Goal: Task Accomplishment & Management: Use online tool/utility

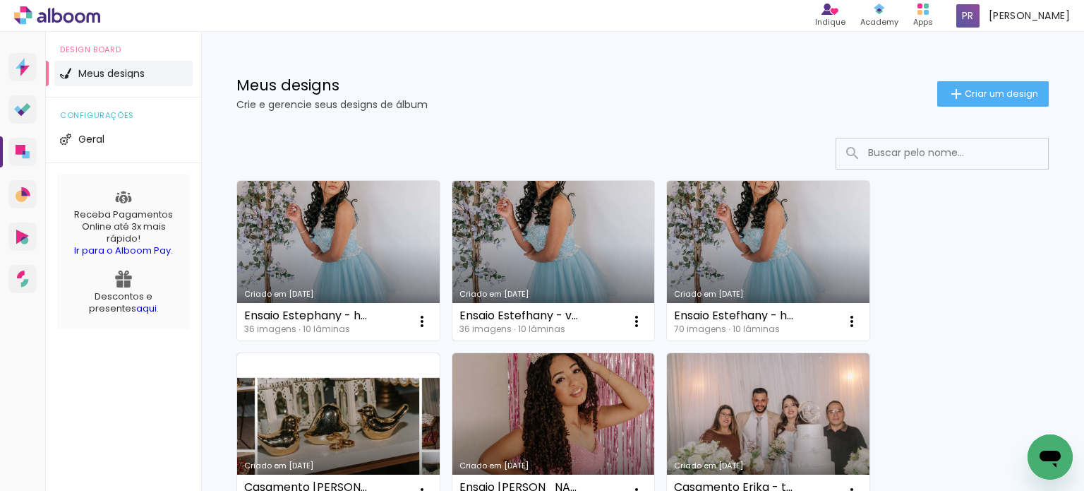
click at [559, 245] on link "Criado em [DATE]" at bounding box center [553, 261] width 203 height 160
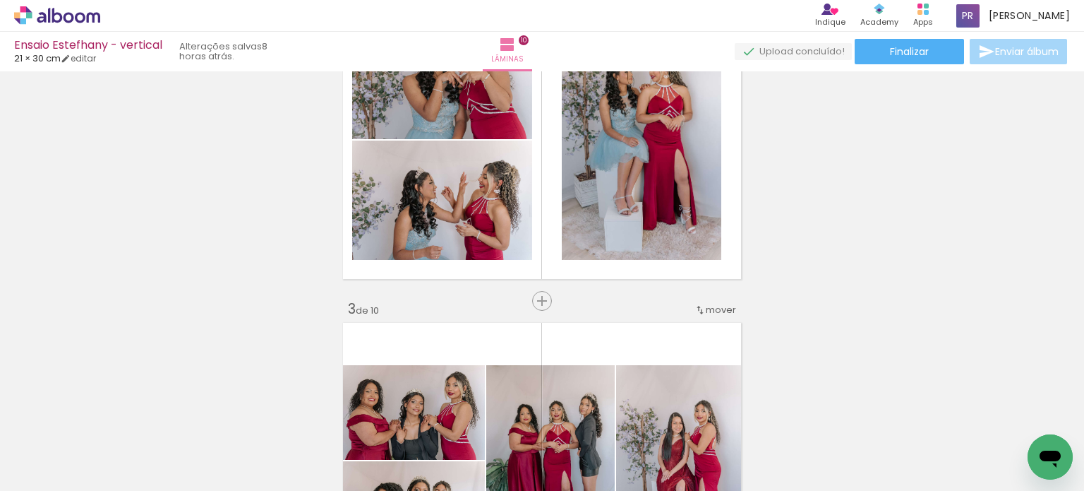
scroll to position [424, 0]
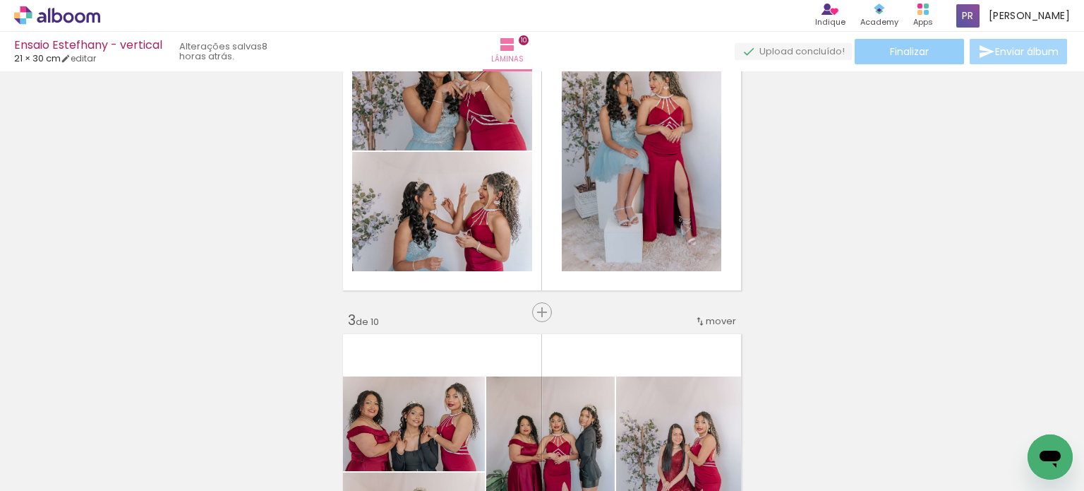
click at [890, 50] on span "Finalizar" at bounding box center [909, 52] width 39 height 10
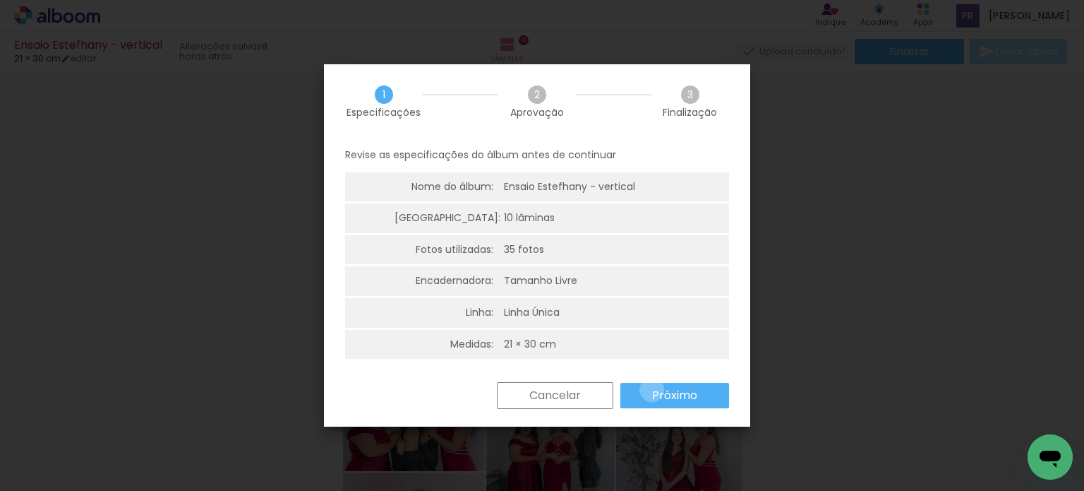
click at [0, 0] on slot "Próximo" at bounding box center [0, 0] width 0 height 0
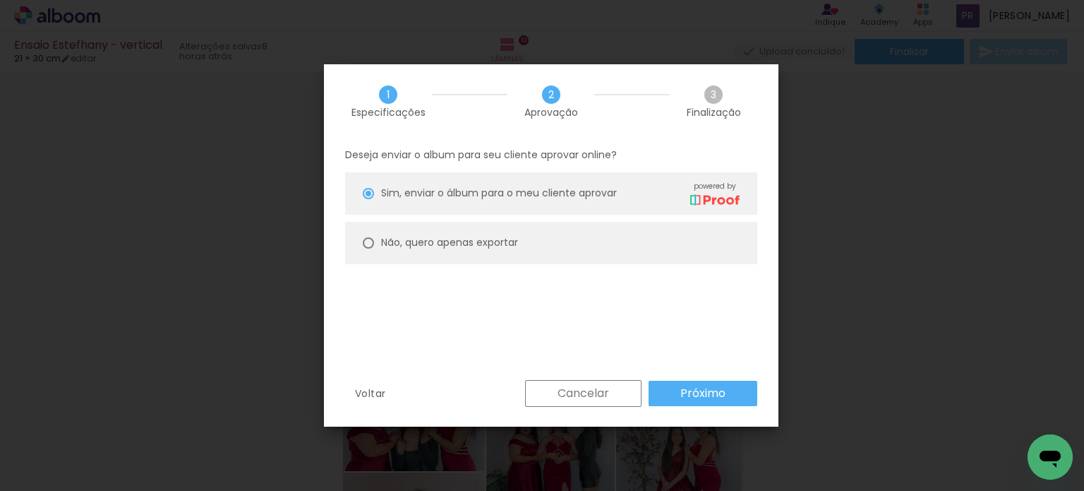
click at [363, 199] on div at bounding box center [368, 193] width 11 height 11
type paper-radio-button "on"
click at [0, 0] on slot "Próximo" at bounding box center [0, 0] width 0 height 0
type input "Alta, 300 DPI"
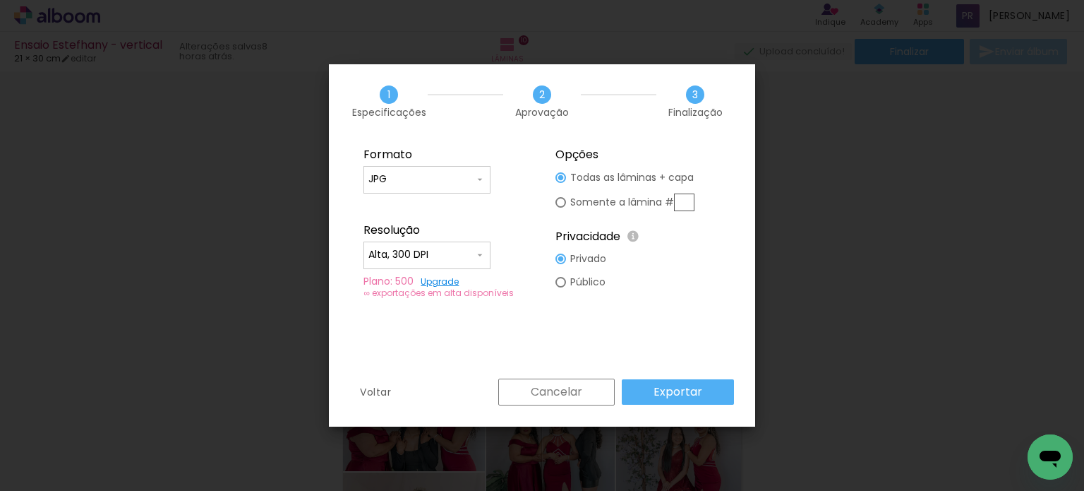
click at [704, 388] on paper-button "Exportar" at bounding box center [678, 391] width 112 height 25
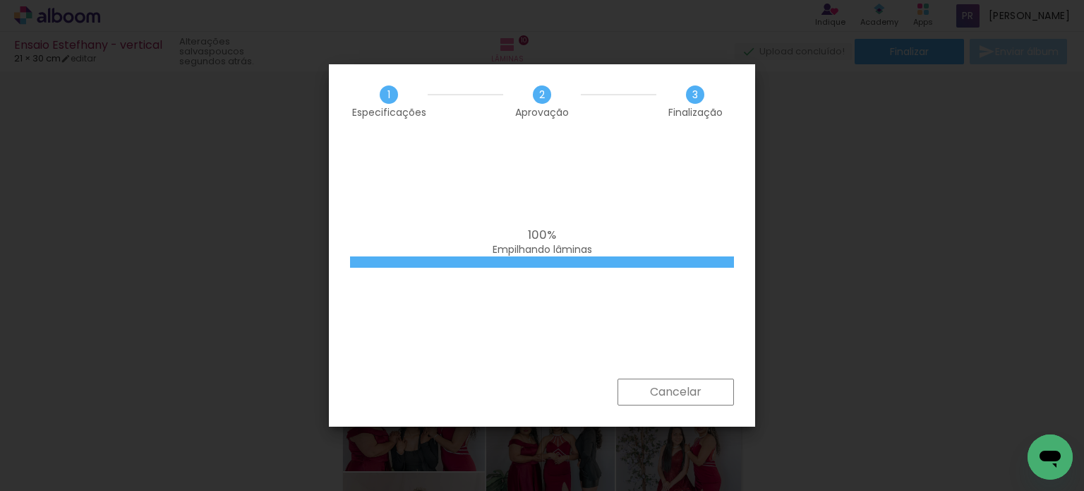
click at [685, 284] on div "100% Empilhando lâminas" at bounding box center [542, 258] width 426 height 240
